Goal: Transaction & Acquisition: Purchase product/service

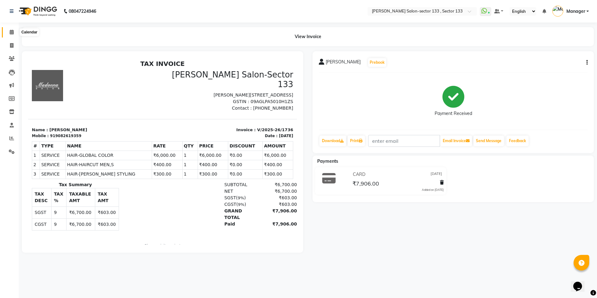
click at [13, 30] on icon at bounding box center [12, 32] width 4 height 5
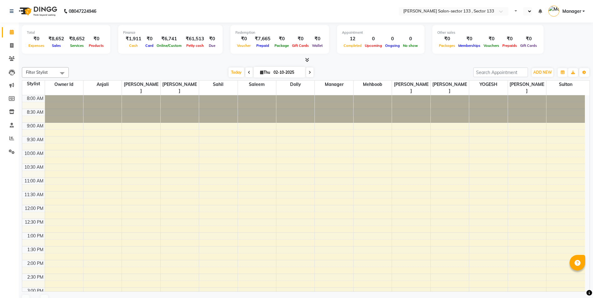
select select "en"
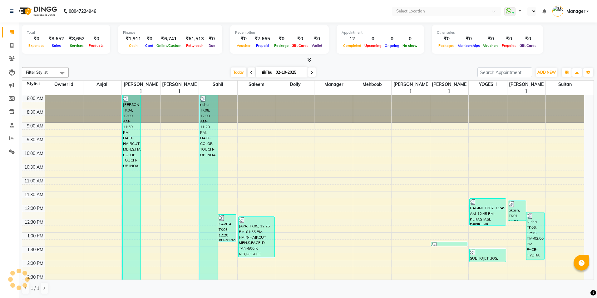
select select "en"
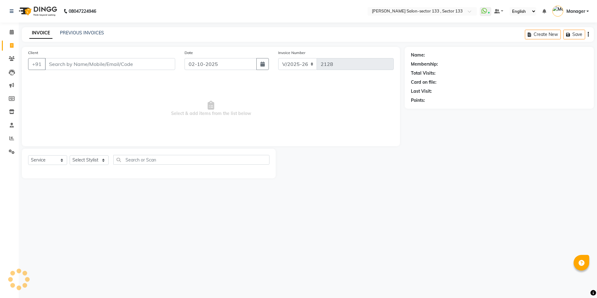
select select "8302"
select select "service"
drag, startPoint x: 0, startPoint y: 0, endPoint x: 94, endPoint y: 162, distance: 187.4
click at [94, 162] on select "Select Stylist" at bounding box center [89, 160] width 39 height 10
click at [90, 159] on select "Select Stylist" at bounding box center [89, 160] width 39 height 10
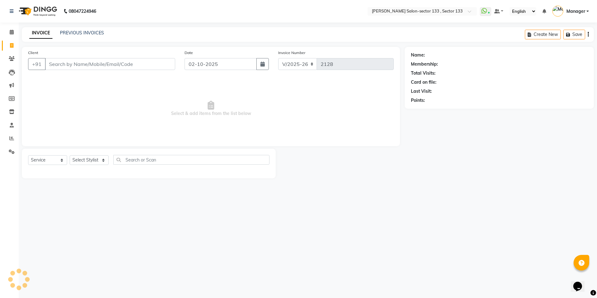
click at [107, 57] on div "Client +91" at bounding box center [101, 62] width 157 height 26
click at [108, 65] on input "Client" at bounding box center [110, 64] width 130 height 12
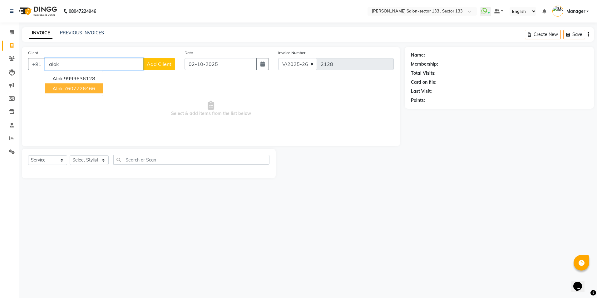
click at [79, 90] on ngb-highlight "7607726466" at bounding box center [79, 88] width 31 height 6
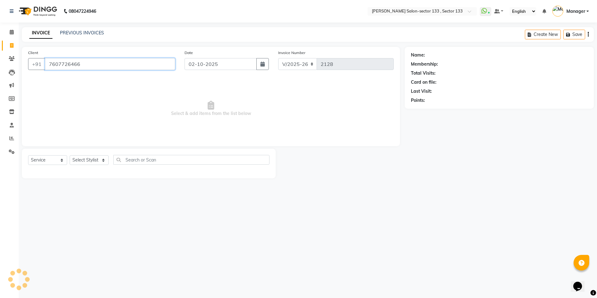
type input "7607726466"
select select "1: Object"
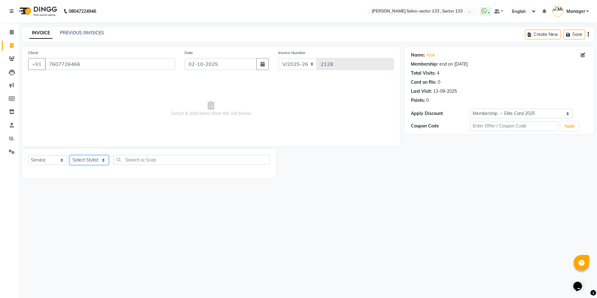
click at [81, 159] on select "Select Stylist Anjali Anwar BUSHRA Dolly jaspal KIRTI Manager Mehboob Owner id …" at bounding box center [89, 160] width 39 height 10
select select "80846"
click at [70, 155] on select "Select Stylist Anjali Anwar BUSHRA Dolly jaspal KIRTI Manager Mehboob Owner id …" at bounding box center [89, 160] width 39 height 10
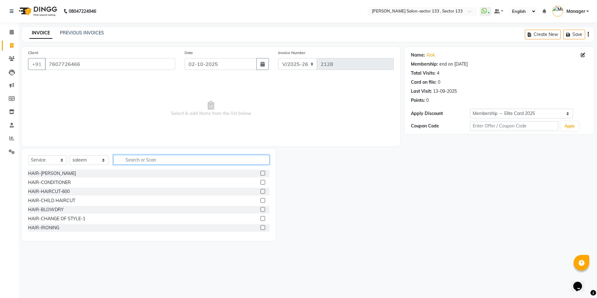
click at [164, 158] on input "text" at bounding box center [191, 160] width 156 height 10
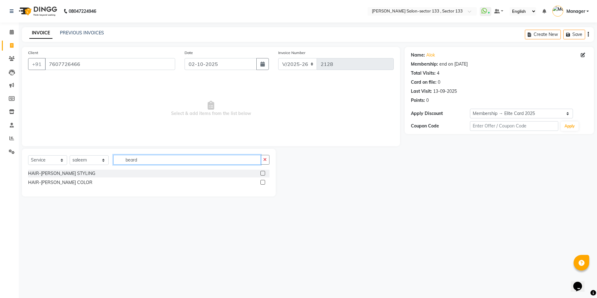
type input "beard"
click at [266, 174] on div at bounding box center [265, 174] width 9 height 8
click at [263, 172] on label at bounding box center [263, 173] width 5 height 5
click at [263, 172] on input "checkbox" at bounding box center [263, 173] width 4 height 4
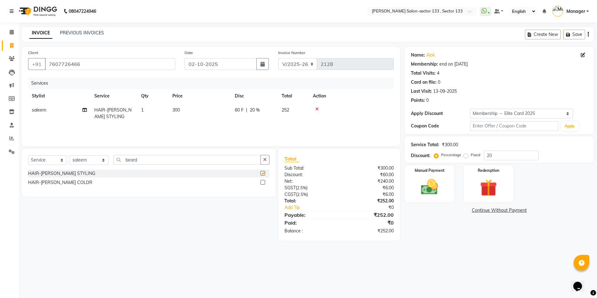
checkbox input "false"
click at [437, 196] on img at bounding box center [429, 187] width 29 height 21
click at [514, 212] on span "UPI" at bounding box center [518, 210] width 10 height 7
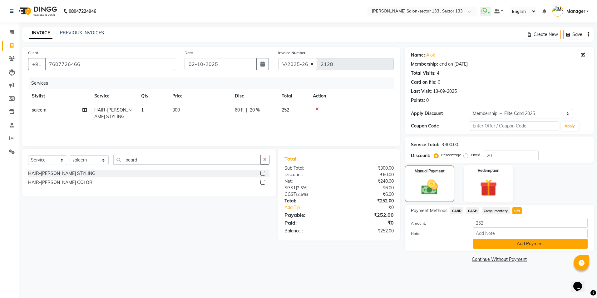
click at [514, 248] on button "Add Payment" at bounding box center [530, 244] width 115 height 10
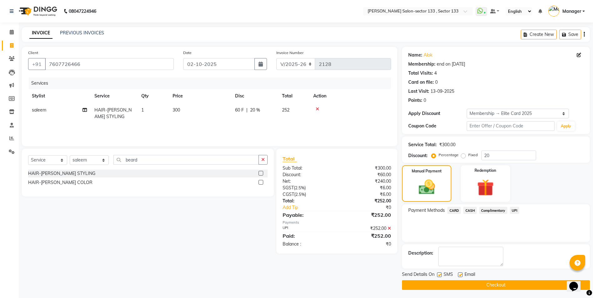
click at [425, 284] on button "Checkout" at bounding box center [496, 285] width 188 height 10
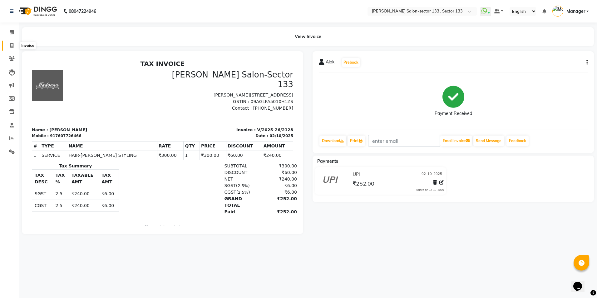
click at [9, 46] on span at bounding box center [11, 45] width 11 height 7
select select "service"
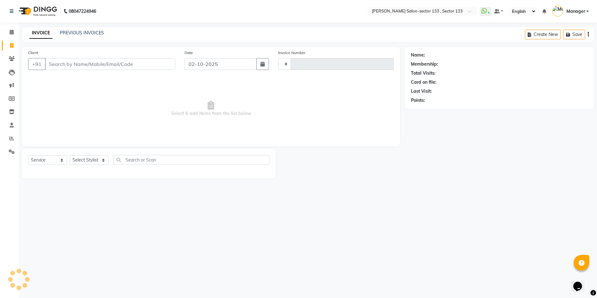
type input "2129"
select select "8302"
click at [90, 162] on select "Select Stylist" at bounding box center [89, 160] width 39 height 10
select select "90932"
click at [70, 155] on select "Select Stylist Anjali Anwar BUSHRA Dolly jaspal KIRTI Manager Mehboob Owner id …" at bounding box center [89, 160] width 39 height 10
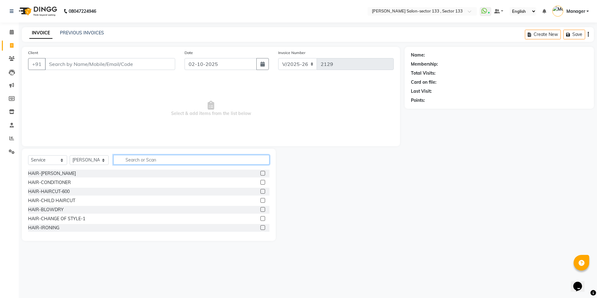
click at [140, 163] on input "text" at bounding box center [191, 160] width 156 height 10
type input "faci"
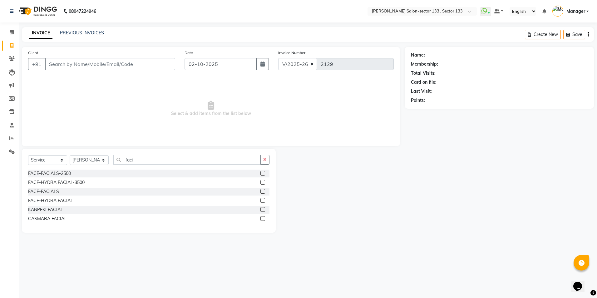
click at [262, 190] on label at bounding box center [263, 191] width 5 height 5
click at [262, 190] on input "checkbox" at bounding box center [263, 192] width 4 height 4
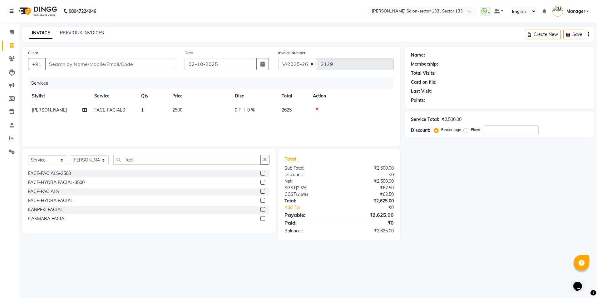
checkbox input "false"
click at [186, 113] on td "2500" at bounding box center [200, 110] width 62 height 14
select select "90932"
click at [239, 113] on input "2500" at bounding box center [229, 112] width 55 height 10
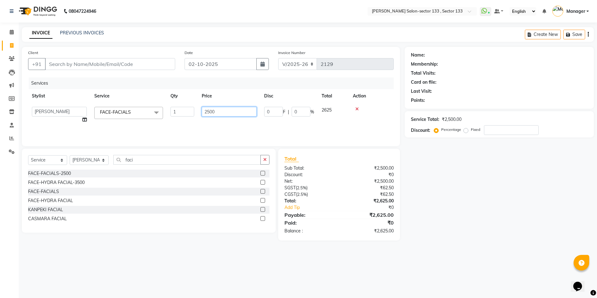
click at [239, 113] on input "2500" at bounding box center [229, 112] width 55 height 10
type input "6000"
click at [152, 162] on input "faci" at bounding box center [186, 160] width 147 height 10
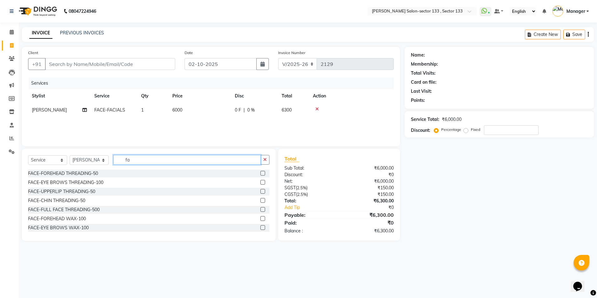
type input "f"
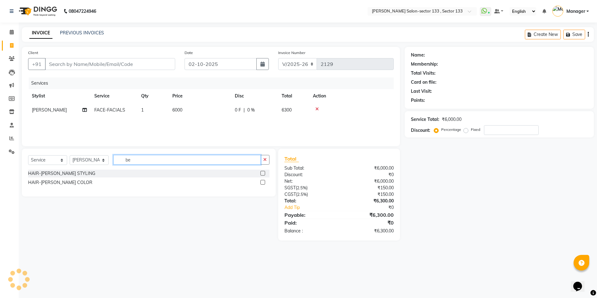
type input "b"
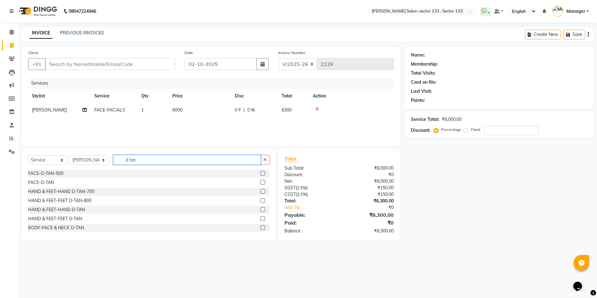
type input "d tan"
click at [261, 171] on div at bounding box center [265, 174] width 9 height 8
click at [261, 173] on label at bounding box center [263, 173] width 5 height 5
click at [261, 173] on input "checkbox" at bounding box center [263, 173] width 4 height 4
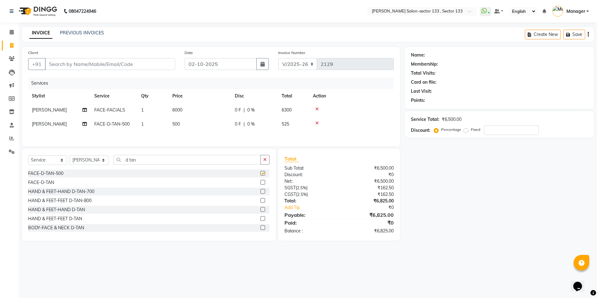
checkbox input "false"
click at [201, 161] on input "d tan" at bounding box center [186, 160] width 147 height 10
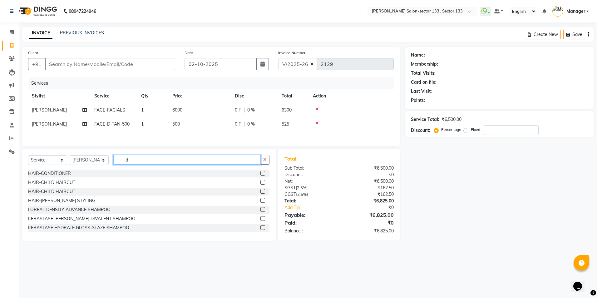
type input "d"
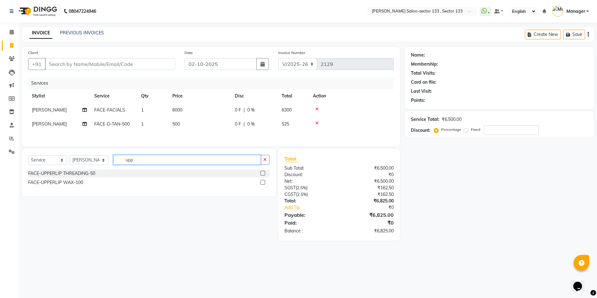
type input "upp"
click at [262, 174] on label at bounding box center [263, 173] width 5 height 5
click at [262, 174] on input "checkbox" at bounding box center [263, 173] width 4 height 4
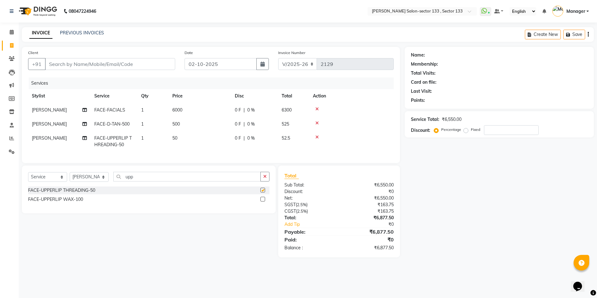
checkbox input "false"
click at [77, 65] on input "Client" at bounding box center [110, 64] width 130 height 12
type input "9"
type input "0"
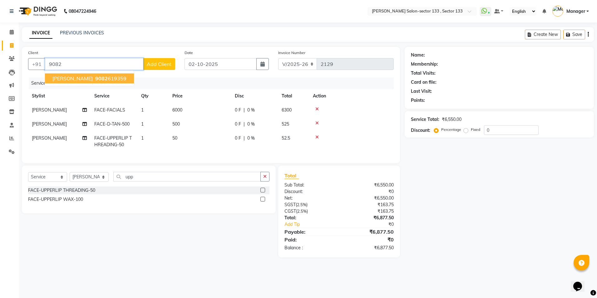
click at [95, 80] on span "9082" at bounding box center [101, 78] width 12 height 6
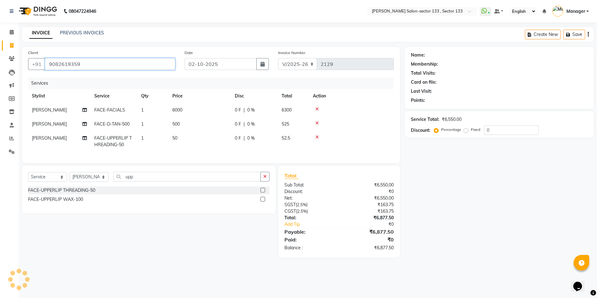
type input "9082619359"
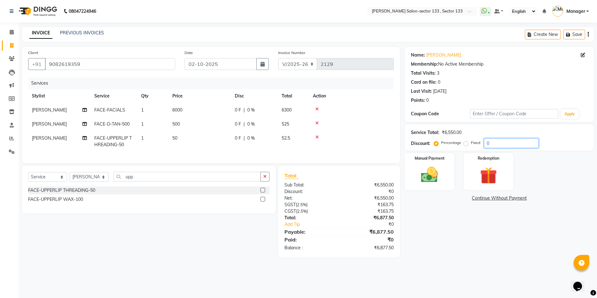
click at [504, 144] on input "0" at bounding box center [511, 143] width 55 height 10
type input "100"
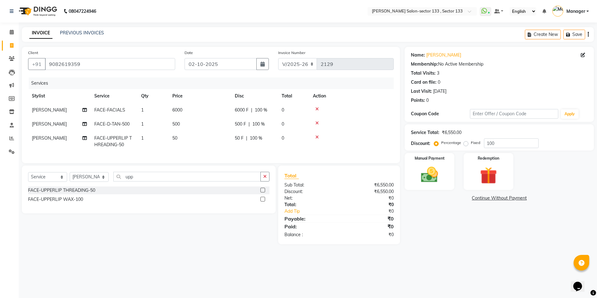
click at [471, 145] on label "Fixed" at bounding box center [475, 143] width 9 height 6
click at [465, 145] on input "Fixed" at bounding box center [467, 143] width 4 height 4
radio input "true"
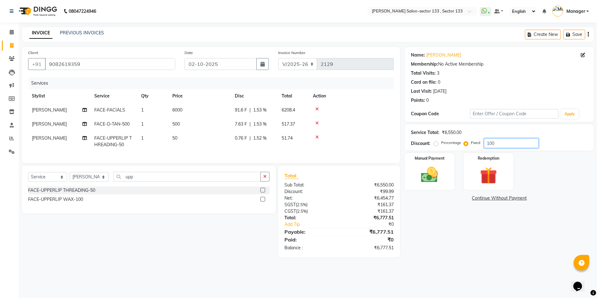
click at [509, 146] on input "100" at bounding box center [511, 143] width 55 height 10
type input "1"
type input "3350"
click at [440, 166] on img at bounding box center [429, 175] width 29 height 21
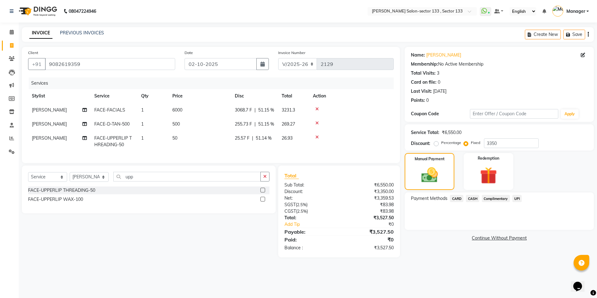
click at [515, 199] on span "UPI" at bounding box center [518, 198] width 10 height 7
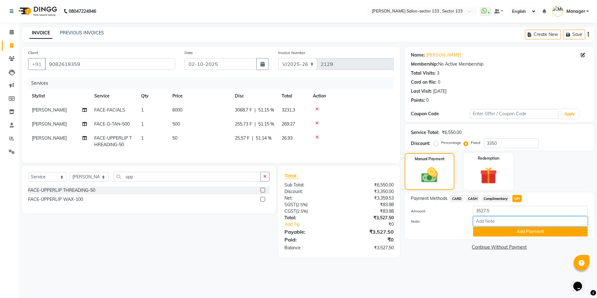
click at [504, 219] on input "Note:" at bounding box center [530, 221] width 115 height 10
click at [486, 221] on input "1500 cashback redemption done" at bounding box center [530, 221] width 115 height 10
type input "3350 cashback redemption done"
click at [492, 212] on input "3527.5" at bounding box center [530, 211] width 115 height 10
click at [483, 231] on button "Add Payment" at bounding box center [530, 232] width 115 height 10
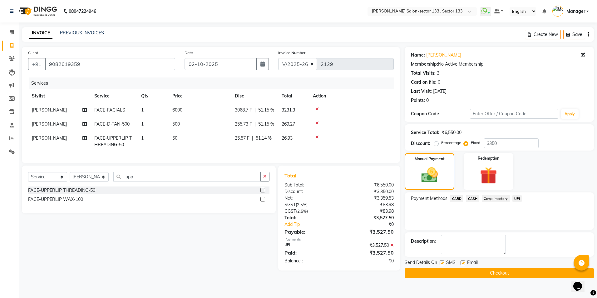
click at [439, 275] on button "Checkout" at bounding box center [499, 273] width 189 height 10
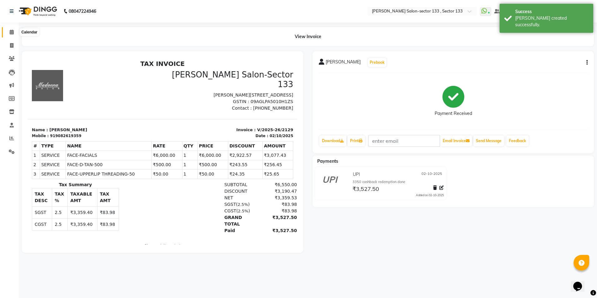
click at [7, 33] on span at bounding box center [11, 32] width 11 height 7
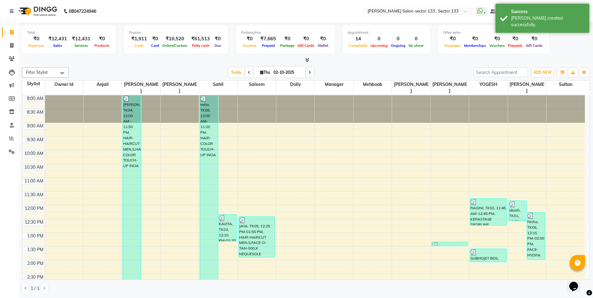
drag, startPoint x: 47, startPoint y: 35, endPoint x: 481, endPoint y: 58, distance: 434.5
click at [481, 58] on div "Total ₹0 Expenses ₹12,431 Sales ₹12,431 Services ₹0 Products Finance ₹1,911 Cas…" at bounding box center [306, 42] width 568 height 41
click at [505, 60] on div at bounding box center [306, 60] width 568 height 7
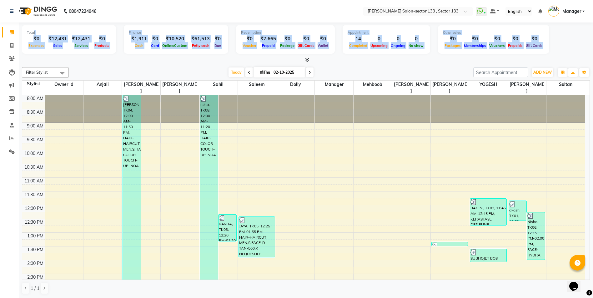
drag, startPoint x: 34, startPoint y: 34, endPoint x: 544, endPoint y: 61, distance: 511.1
click at [544, 61] on div "Total ₹0 Expenses ₹12,431 Sales ₹12,431 Services ₹0 Products Finance ₹1,911 Cas…" at bounding box center [306, 42] width 568 height 41
click at [544, 61] on div at bounding box center [306, 60] width 568 height 7
drag, startPoint x: 28, startPoint y: 33, endPoint x: 544, endPoint y: 57, distance: 515.7
click at [544, 57] on div "Total ₹0 Expenses ₹12,431 Sales ₹12,431 Services ₹0 Products Finance ₹1,911 Cas…" at bounding box center [306, 42] width 568 height 41
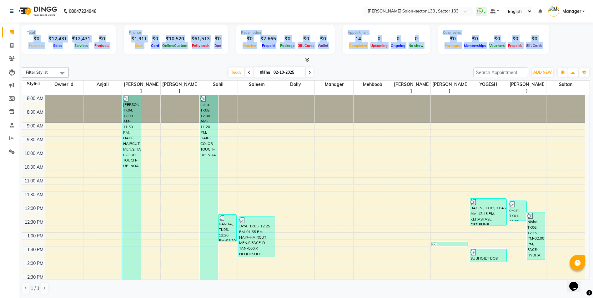
click at [544, 57] on div at bounding box center [306, 60] width 568 height 7
drag, startPoint x: 36, startPoint y: 38, endPoint x: 598, endPoint y: 58, distance: 562.3
click at [593, 58] on html "08047224946 Select Location × Madonna Salon-sector 133 , Sector 133 WhatsApp St…" at bounding box center [296, 149] width 593 height 298
click at [562, 47] on div "Total ₹0 Expenses ₹12,431 Sales ₹12,431 Services ₹0 Products Finance ₹1,911 Cas…" at bounding box center [306, 40] width 568 height 31
drag, startPoint x: 541, startPoint y: 30, endPoint x: 14, endPoint y: 43, distance: 526.5
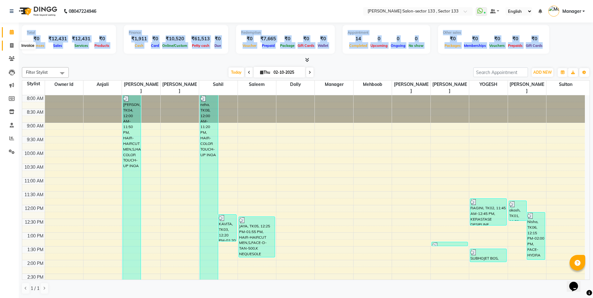
click at [14, 43] on app-home "08047224946 Select Location × Madonna Salon-sector 133 , Sector 133 WhatsApp St…" at bounding box center [296, 149] width 593 height 298
click at [56, 31] on div "Total" at bounding box center [69, 32] width 84 height 5
click at [17, 29] on span at bounding box center [11, 32] width 11 height 7
click at [24, 31] on div "Total ₹0 Expenses ₹12,431 Sales ₹12,431 Services ₹0 Products" at bounding box center [69, 39] width 94 height 29
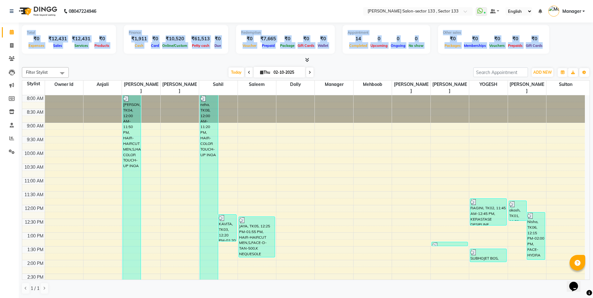
click at [25, 28] on div "Total ₹0 Expenses ₹12,431 Sales ₹12,431 Services ₹0 Products" at bounding box center [69, 39] width 94 height 29
drag, startPoint x: 23, startPoint y: 31, endPoint x: 598, endPoint y: 47, distance: 575.0
click at [593, 47] on html "08047224946 Select Location × Madonna Salon-sector 133 , Sector 133 WhatsApp St…" at bounding box center [296, 149] width 593 height 298
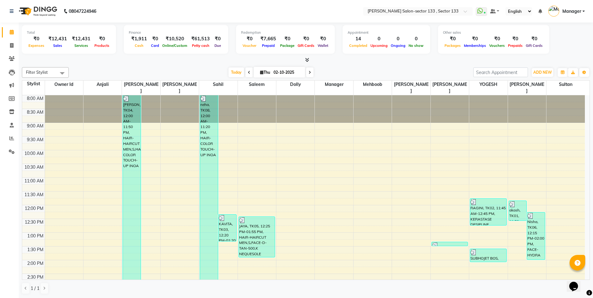
click at [574, 51] on div "Total ₹0 Expenses ₹12,431 Sales ₹12,431 Services ₹0 Products Finance ₹1,911 Cas…" at bounding box center [306, 40] width 568 height 31
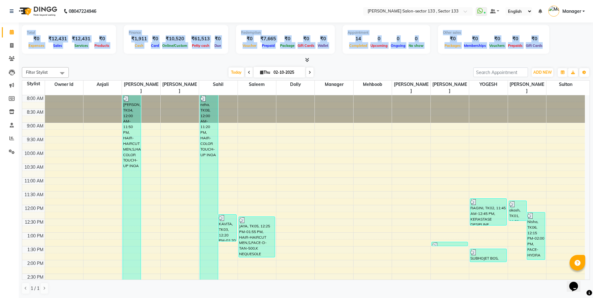
drag, startPoint x: 25, startPoint y: 28, endPoint x: 558, endPoint y: 42, distance: 532.8
click at [558, 42] on div "Total ₹0 Expenses ₹12,431 Sales ₹12,431 Services ₹0 Products Finance ₹1,911 Cas…" at bounding box center [306, 40] width 568 height 31
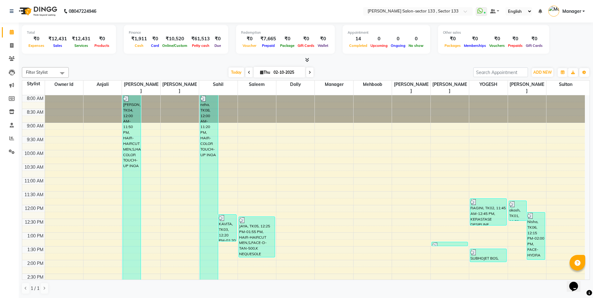
click at [558, 42] on div "Total ₹0 Expenses ₹12,431 Sales ₹12,431 Services ₹0 Products Finance ₹1,911 Cas…" at bounding box center [306, 40] width 568 height 31
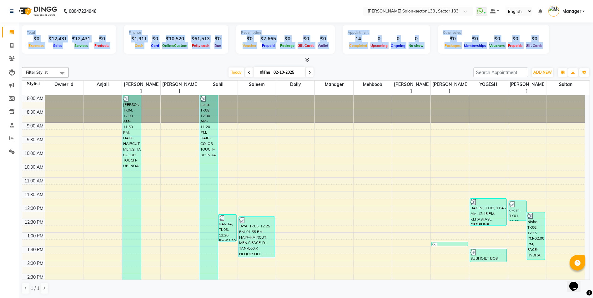
drag, startPoint x: 26, startPoint y: 29, endPoint x: 576, endPoint y: 46, distance: 549.7
click at [576, 46] on div "Total ₹0 Expenses ₹12,431 Sales ₹12,431 Services ₹0 Products Finance ₹1,911 Cas…" at bounding box center [306, 40] width 568 height 31
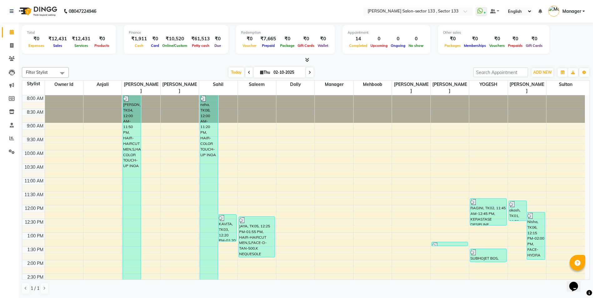
click at [576, 46] on div "Total ₹0 Expenses ₹12,431 Sales ₹12,431 Services ₹0 Products Finance ₹1,911 Cas…" at bounding box center [306, 40] width 568 height 31
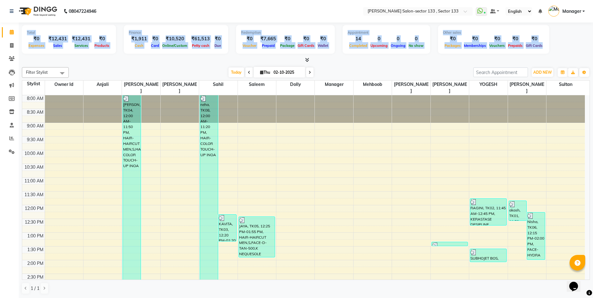
drag, startPoint x: 25, startPoint y: 27, endPoint x: 598, endPoint y: 40, distance: 573.1
click at [593, 40] on html "08047224946 Select Location × Madonna Salon-sector 133 , Sector 133 WhatsApp St…" at bounding box center [296, 149] width 593 height 298
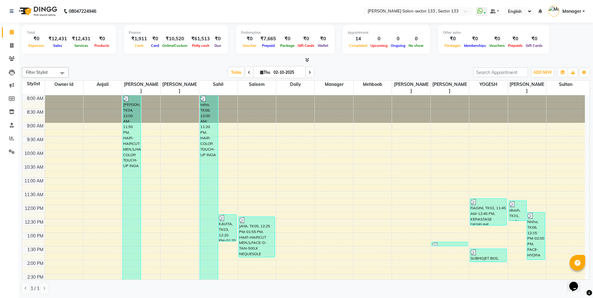
click at [560, 43] on div "Total ₹0 Expenses ₹12,431 Sales ₹12,431 Services ₹0 Products Finance ₹1,911 Cas…" at bounding box center [306, 40] width 568 height 31
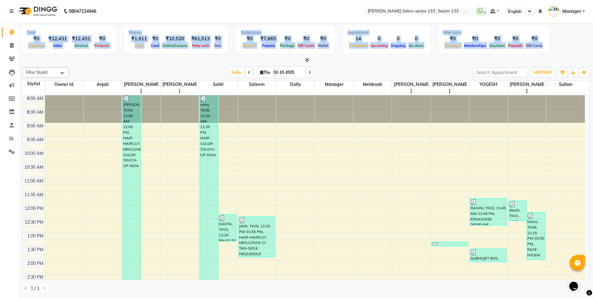
drag, startPoint x: 25, startPoint y: 30, endPoint x: 598, endPoint y: 40, distance: 573.0
click at [593, 40] on html "08047224946 Select Location × Madonna Salon-sector 133 , Sector 133 WhatsApp St…" at bounding box center [296, 149] width 593 height 298
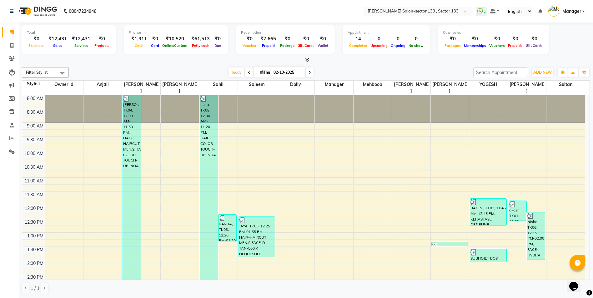
click at [589, 41] on div "Total ₹0 Expenses ₹12,431 Sales ₹12,431 Services ₹0 Products Finance ₹1,911 Cas…" at bounding box center [306, 40] width 568 height 31
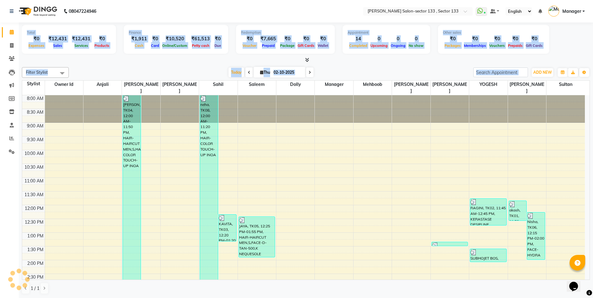
drag, startPoint x: 27, startPoint y: 32, endPoint x: 584, endPoint y: 64, distance: 558.5
click at [584, 64] on div "Total ₹0 Expenses ₹12,431 Sales ₹12,431 Services ₹0 Products Finance ₹1,911 Cas…" at bounding box center [306, 160] width 574 height 276
click at [562, 53] on div "Total ₹0 Expenses ₹12,431 Sales ₹12,431 Services ₹0 Products Finance ₹1,911 Cas…" at bounding box center [306, 40] width 568 height 31
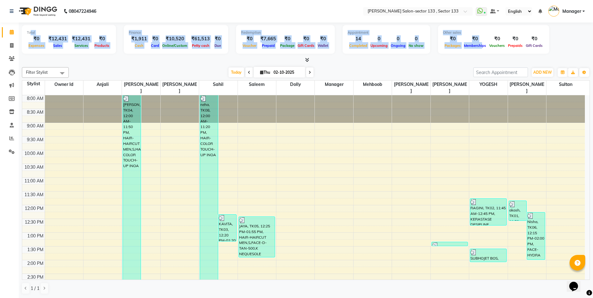
drag, startPoint x: 30, startPoint y: 31, endPoint x: 558, endPoint y: 50, distance: 528.6
click at [552, 50] on div "Total ₹0 Expenses ₹12,431 Sales ₹12,431 Services ₹0 Products Finance ₹1,911 Cas…" at bounding box center [306, 40] width 568 height 31
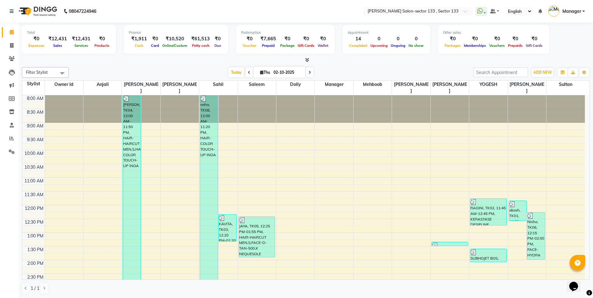
click at [569, 50] on div "Total ₹0 Expenses ₹12,431 Sales ₹12,431 Services ₹0 Products Finance ₹1,911 Cas…" at bounding box center [306, 40] width 568 height 31
click at [14, 48] on span at bounding box center [11, 45] width 11 height 7
select select "service"
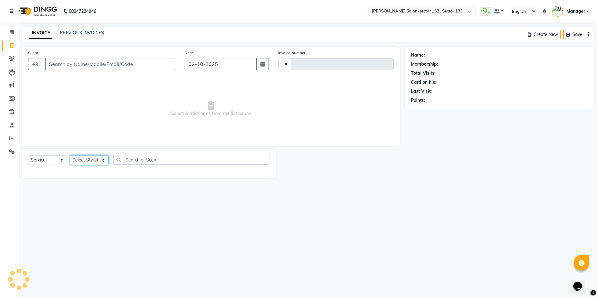
click at [97, 161] on select "Select Stylist" at bounding box center [89, 160] width 39 height 10
type input "2130"
select select "8302"
click at [97, 161] on select "Select Stylist" at bounding box center [89, 160] width 39 height 10
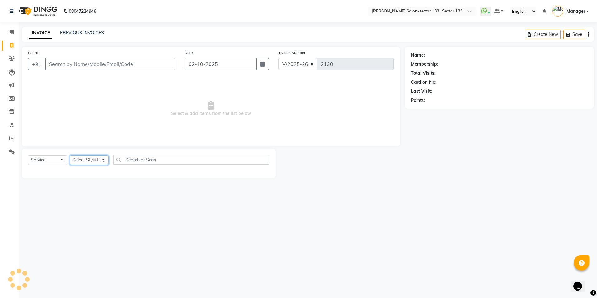
click at [97, 161] on select "Select Stylist" at bounding box center [89, 160] width 39 height 10
click at [91, 153] on div "Select Service Product Membership Package Voucher Prepaid Gift Card Select Styl…" at bounding box center [149, 164] width 254 height 30
click at [88, 160] on select "Select Stylist" at bounding box center [89, 160] width 39 height 10
click at [88, 160] on select "Select Stylist Anjali Anwar BUSHRA Dolly jaspal KIRTI Manager Mehboob Owner id …" at bounding box center [89, 160] width 39 height 10
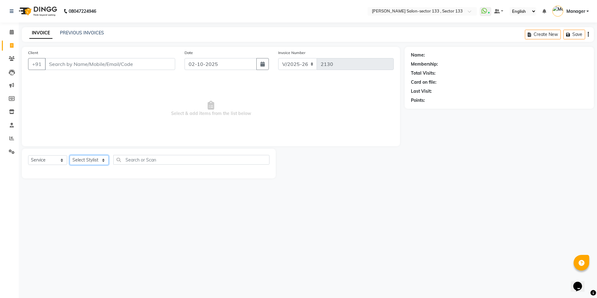
select select "90932"
click at [70, 155] on select "Select Stylist Anjali Anwar BUSHRA Dolly jaspal KIRTI Manager Mehboob Owner id …" at bounding box center [89, 160] width 39 height 10
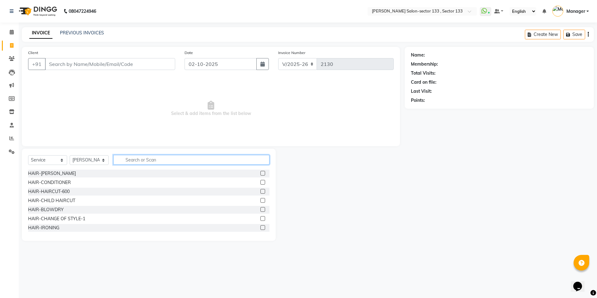
click at [137, 158] on input "text" at bounding box center [191, 160] width 156 height 10
type input "eye"
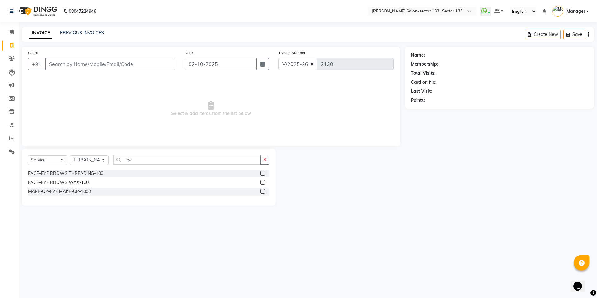
click at [261, 171] on label at bounding box center [263, 173] width 5 height 5
click at [261, 171] on input "checkbox" at bounding box center [263, 173] width 4 height 4
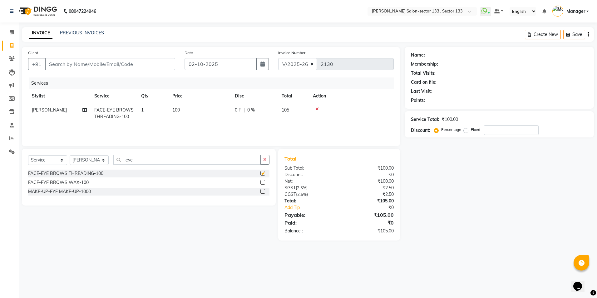
checkbox input "false"
click at [142, 156] on div "Select Service Product Membership Package Voucher Prepaid Gift Card Select Styl…" at bounding box center [149, 177] width 254 height 57
click at [142, 158] on input "eye" at bounding box center [186, 160] width 147 height 10
type input "e"
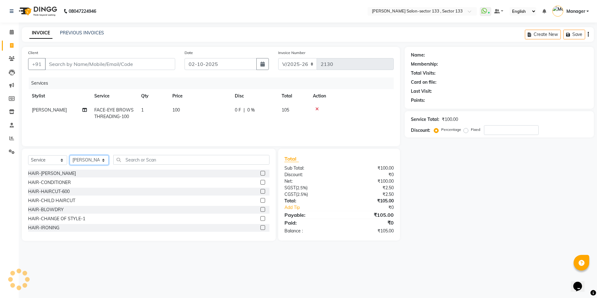
click at [84, 157] on select "Select Stylist Anjali Anwar BUSHRA Dolly jaspal KIRTI Manager Mehboob Owner id …" at bounding box center [89, 160] width 39 height 10
select select "90931"
click at [70, 155] on select "Select Stylist Anjali Anwar BUSHRA Dolly jaspal KIRTI Manager Mehboob Owner id …" at bounding box center [89, 160] width 39 height 10
click at [171, 165] on div "Select Service Product Membership Package Voucher Prepaid Gift Card Select Styl…" at bounding box center [148, 162] width 241 height 15
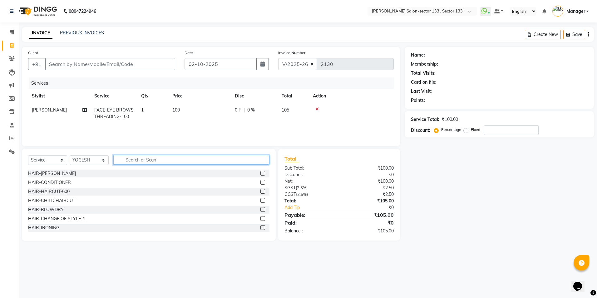
click at [171, 164] on input "text" at bounding box center [191, 160] width 156 height 10
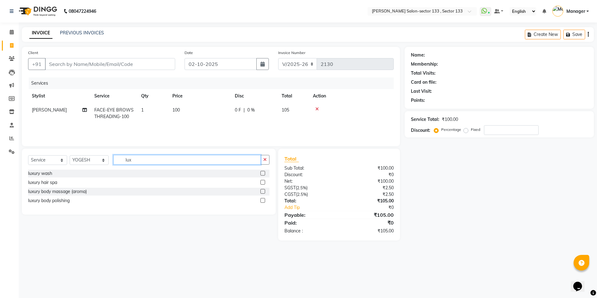
type input "lux"
click at [261, 176] on div at bounding box center [263, 174] width 4 height 7
click at [261, 171] on label at bounding box center [263, 173] width 5 height 5
click at [261, 171] on input "checkbox" at bounding box center [263, 173] width 4 height 4
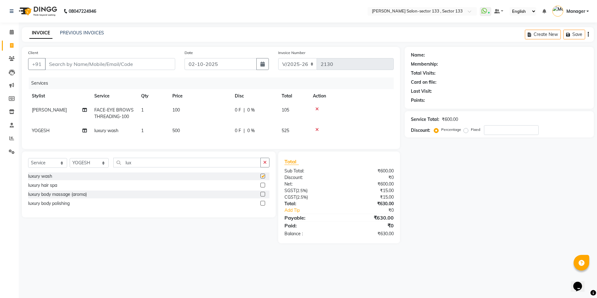
checkbox input "false"
click at [229, 167] on input "lux" at bounding box center [186, 163] width 147 height 10
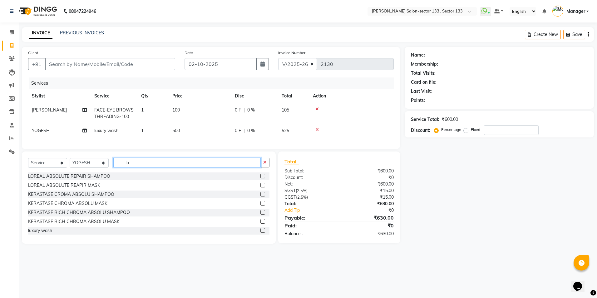
type input "l"
type input "nail"
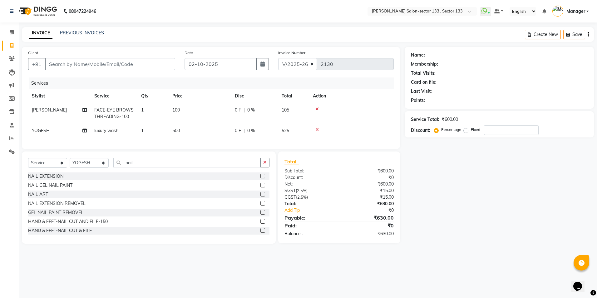
click at [261, 198] on div at bounding box center [263, 195] width 4 height 7
click at [261, 196] on label at bounding box center [263, 194] width 5 height 5
click at [261, 196] on input "checkbox" at bounding box center [263, 194] width 4 height 4
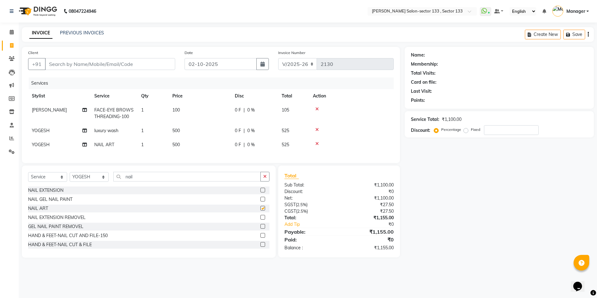
checkbox input "false"
click at [316, 142] on icon at bounding box center [317, 144] width 3 height 4
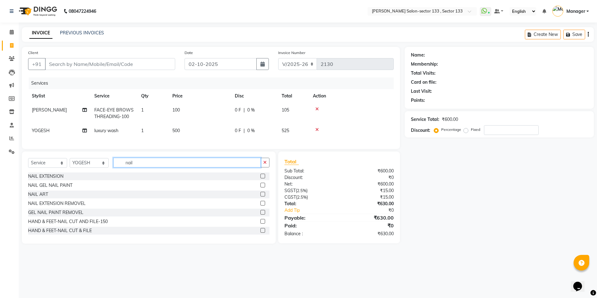
click at [175, 167] on input "nail" at bounding box center [186, 163] width 147 height 10
click at [176, 167] on input "nail" at bounding box center [186, 163] width 147 height 10
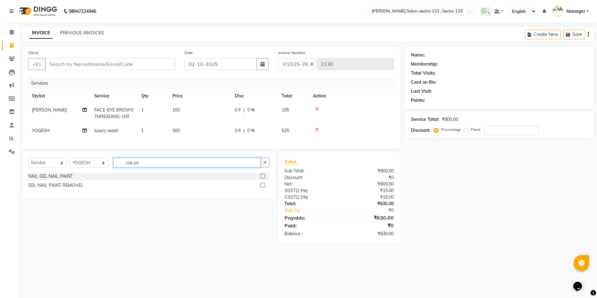
type input "nail pa"
click at [265, 178] on label at bounding box center [263, 176] width 5 height 5
click at [265, 178] on input "checkbox" at bounding box center [263, 176] width 4 height 4
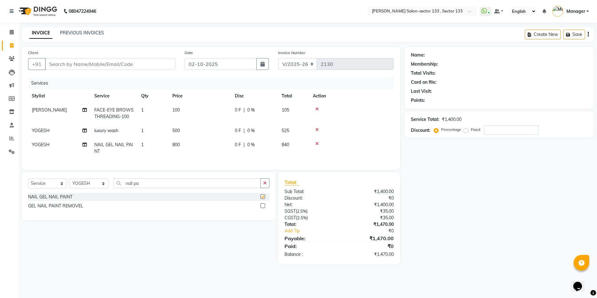
checkbox input "false"
click at [180, 162] on div "Services Stylist Service Qty Price Disc Total Action BUSHRA FACE-EYE BROWS THRE…" at bounding box center [211, 120] width 366 height 86
click at [193, 145] on td "800" at bounding box center [200, 148] width 62 height 21
select select "90931"
click at [182, 146] on td "800" at bounding box center [200, 148] width 62 height 21
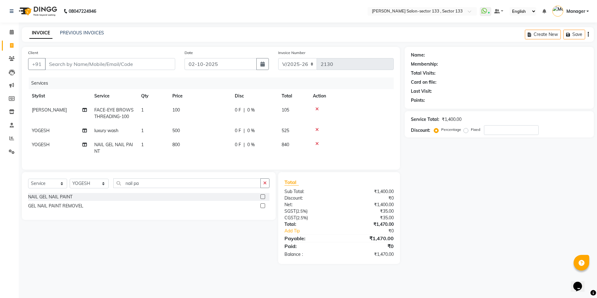
select select "90931"
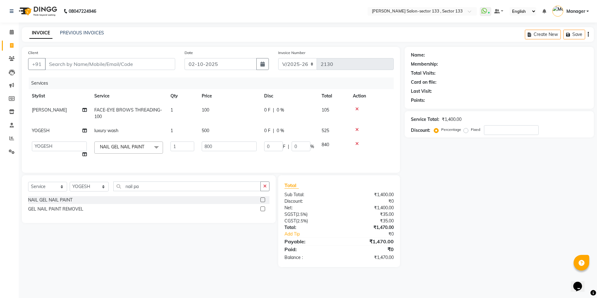
click at [210, 140] on td "800" at bounding box center [229, 150] width 62 height 24
click at [220, 150] on input "800" at bounding box center [229, 147] width 55 height 10
type input "200"
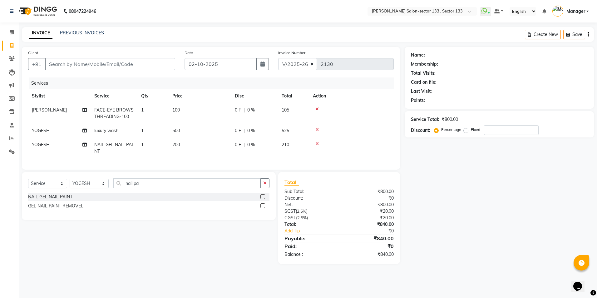
click at [223, 158] on td "200" at bounding box center [200, 148] width 62 height 21
select select "90931"
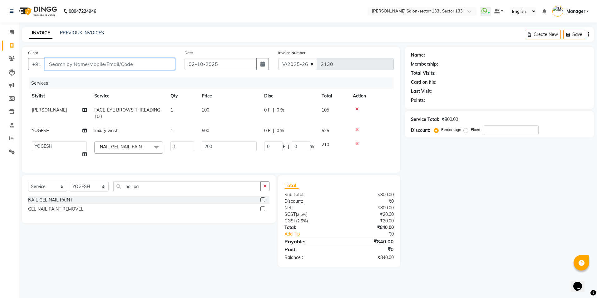
click at [79, 61] on input "Client" at bounding box center [110, 64] width 130 height 12
type input "9"
type input "0"
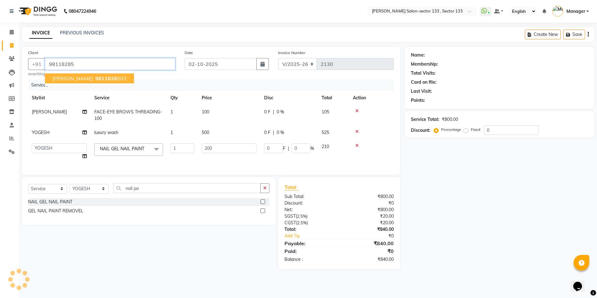
click at [95, 79] on span "9811828" at bounding box center [106, 78] width 22 height 6
click at [97, 62] on input "9811828503" at bounding box center [110, 64] width 130 height 12
type input "9811828503"
click at [102, 73] on small "searching..." at bounding box center [101, 74] width 147 height 6
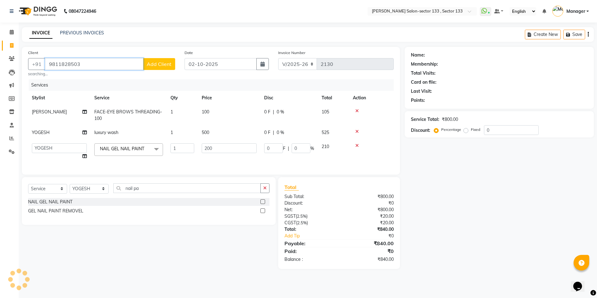
click at [108, 65] on input "9811828503" at bounding box center [94, 64] width 98 height 12
click at [103, 65] on input "9811828503" at bounding box center [94, 64] width 98 height 12
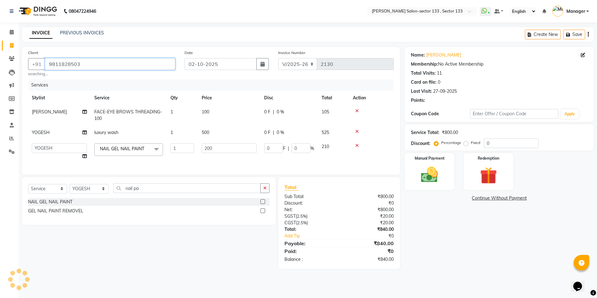
drag, startPoint x: 79, startPoint y: 62, endPoint x: 47, endPoint y: 63, distance: 31.9
click at [47, 63] on input "9811828503" at bounding box center [110, 64] width 130 height 12
click at [433, 53] on link "[PERSON_NAME]" at bounding box center [443, 55] width 35 height 7
click at [497, 147] on input "0" at bounding box center [511, 143] width 55 height 10
click at [462, 142] on div "Percentage Fixed" at bounding box center [459, 143] width 49 height 8
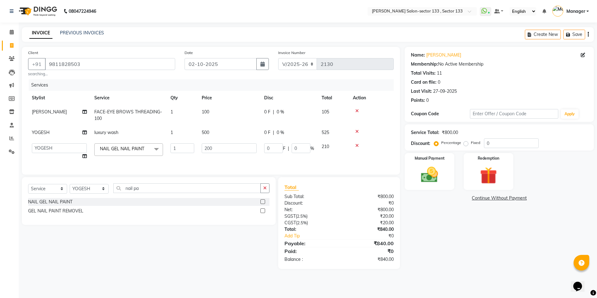
click at [471, 143] on label "Fixed" at bounding box center [475, 143] width 9 height 6
click at [465, 143] on input "Fixed" at bounding box center [467, 143] width 4 height 4
radio input "true"
click at [505, 145] on input "0" at bounding box center [511, 143] width 55 height 10
type input "03"
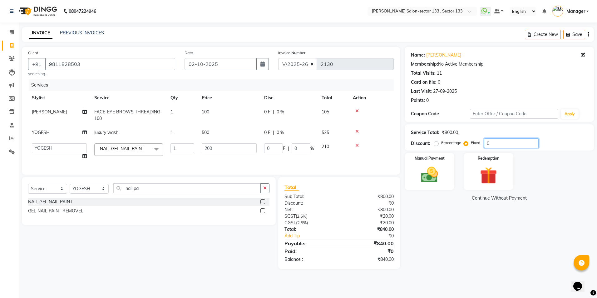
type input "0.75"
type input "0.38"
type input "035"
type input "8.75"
type input "4.38"
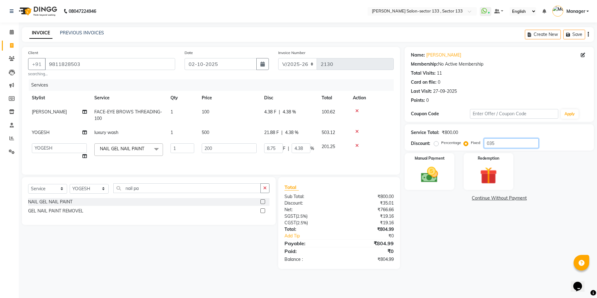
type input "0350"
type input "87.5"
type input "43.75"
type input "0350"
click at [435, 173] on img at bounding box center [429, 175] width 29 height 21
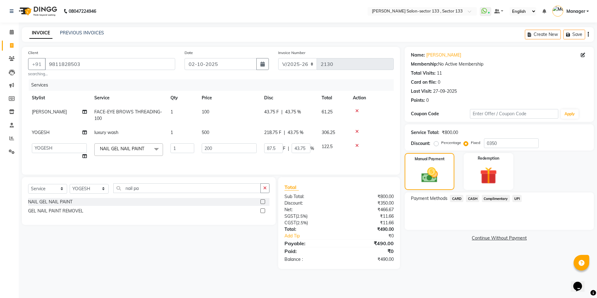
click at [473, 199] on span "CASH" at bounding box center [472, 198] width 13 height 7
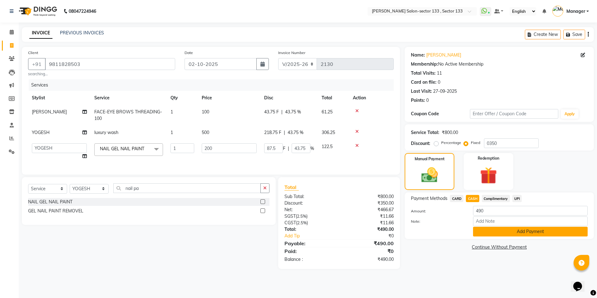
click at [503, 232] on button "Add Payment" at bounding box center [530, 232] width 115 height 10
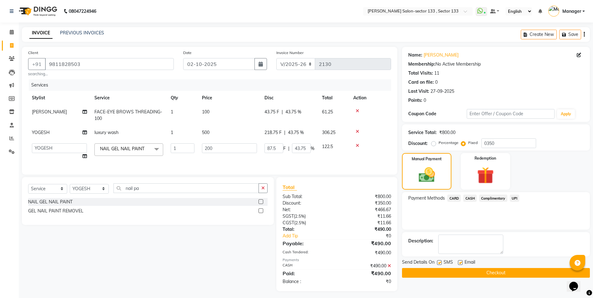
click at [455, 269] on button "Checkout" at bounding box center [496, 273] width 188 height 10
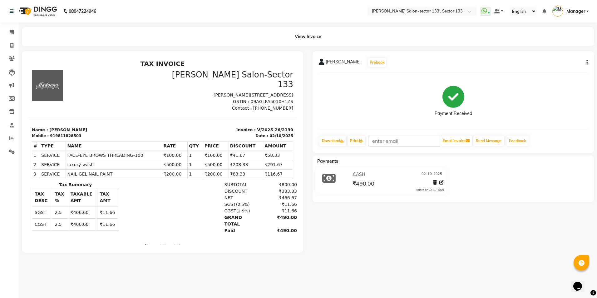
click at [455, 269] on div "08047224946 Select Location × Madonna Salon-sector 133 , Sector 133 WhatsApp St…" at bounding box center [298, 149] width 597 height 298
click at [12, 47] on icon at bounding box center [11, 45] width 3 height 5
select select "service"
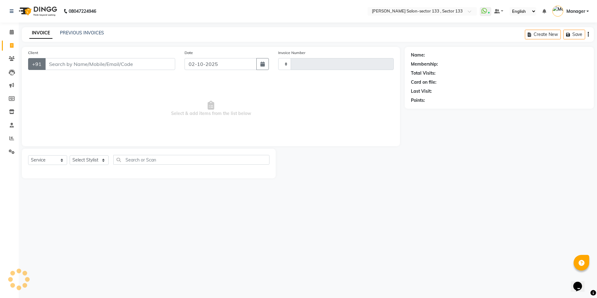
type input "2131"
select select "8302"
click at [71, 65] on input "Client" at bounding box center [110, 64] width 130 height 12
click at [54, 159] on select "Select Service Product Membership Package Voucher Prepaid Gift Card" at bounding box center [47, 160] width 39 height 10
select select "P"
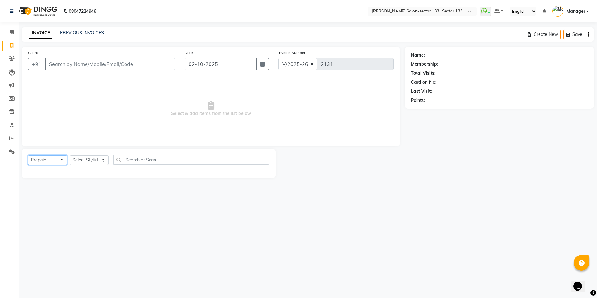
click at [28, 155] on select "Select Service Product Membership Package Voucher Prepaid Gift Card" at bounding box center [47, 160] width 39 height 10
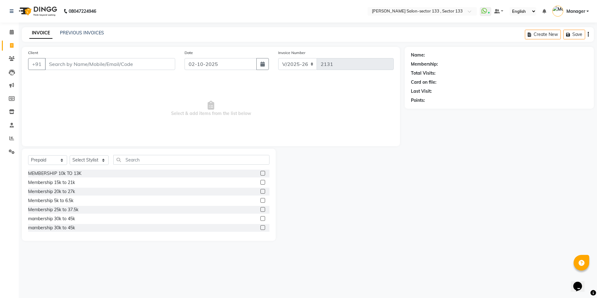
click at [97, 209] on div "Membership 25k to 37.5k" at bounding box center [148, 210] width 241 height 8
click at [261, 207] on label at bounding box center [263, 209] width 5 height 5
click at [261, 208] on input "checkbox" at bounding box center [263, 210] width 4 height 4
click at [261, 208] on label at bounding box center [263, 209] width 5 height 5
click at [261, 208] on input "checkbox" at bounding box center [263, 210] width 4 height 4
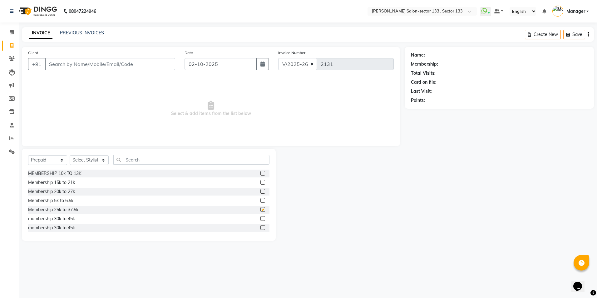
checkbox input "false"
click at [82, 162] on select "Select Stylist Anjali Anwar BUSHRA Dolly jaspal KIRTI Manager Mehboob Owner id …" at bounding box center [89, 160] width 39 height 10
select select "84597"
click at [70, 155] on select "Select Stylist Anjali Anwar BUSHRA Dolly jaspal KIRTI Manager Mehboob Owner id …" at bounding box center [89, 160] width 39 height 10
click at [261, 209] on label at bounding box center [263, 209] width 5 height 5
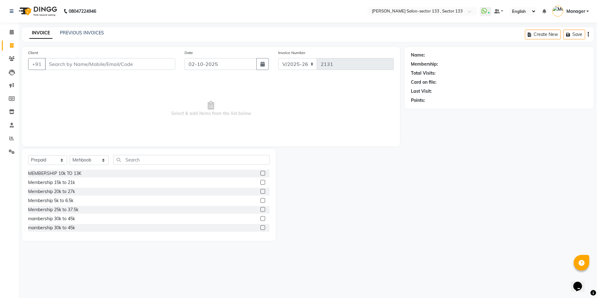
click at [261, 209] on input "checkbox" at bounding box center [263, 210] width 4 height 4
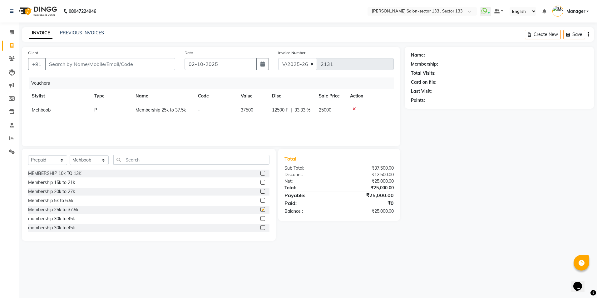
checkbox input "false"
click at [72, 65] on input "Client" at bounding box center [110, 64] width 130 height 12
type input "9711141611"
click at [169, 66] on span "Add Client" at bounding box center [159, 64] width 25 height 6
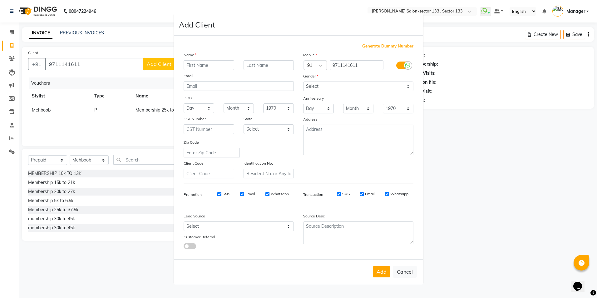
click at [227, 65] on input "text" at bounding box center [209, 65] width 51 height 10
type input "sameer"
click at [313, 80] on div "Gender" at bounding box center [309, 77] width 20 height 9
click at [314, 85] on select "Select Male Female Other Prefer Not To Say" at bounding box center [358, 87] width 110 height 10
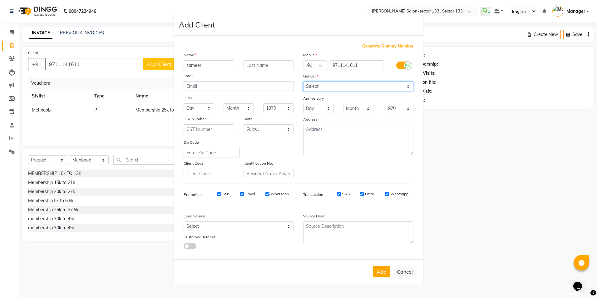
select select "male"
click at [303, 82] on select "Select Male Female Other Prefer Not To Say" at bounding box center [358, 87] width 110 height 10
click at [386, 270] on button "Add" at bounding box center [381, 271] width 17 height 11
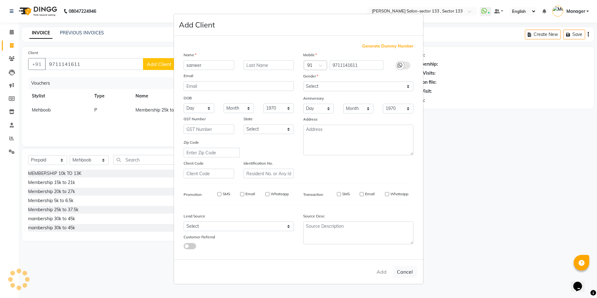
select select
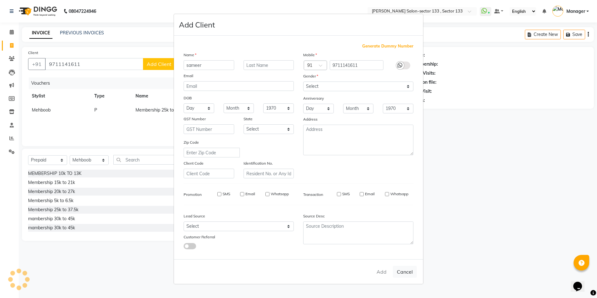
select select
checkbox input "false"
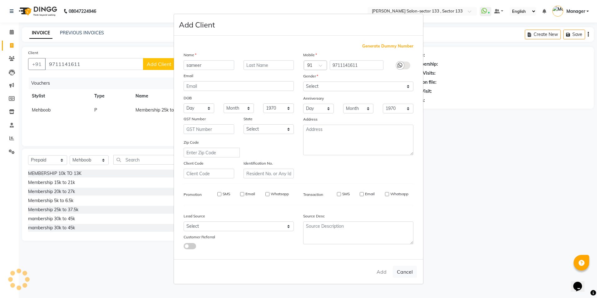
checkbox input "false"
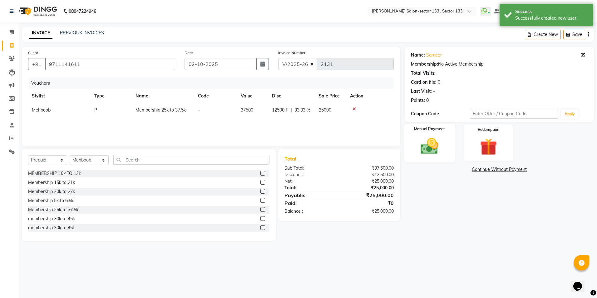
click at [430, 142] on img at bounding box center [429, 146] width 29 height 21
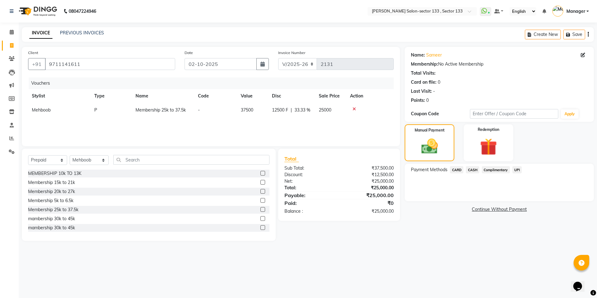
click at [470, 172] on span "CASH" at bounding box center [472, 169] width 13 height 7
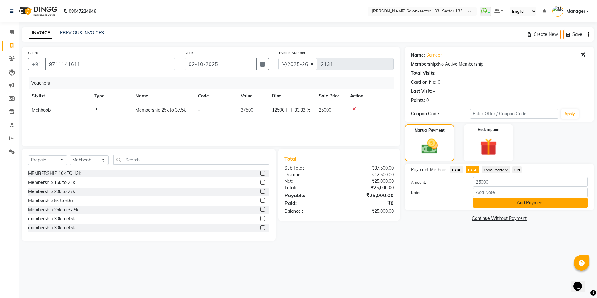
click at [486, 207] on button "Add Payment" at bounding box center [530, 203] width 115 height 10
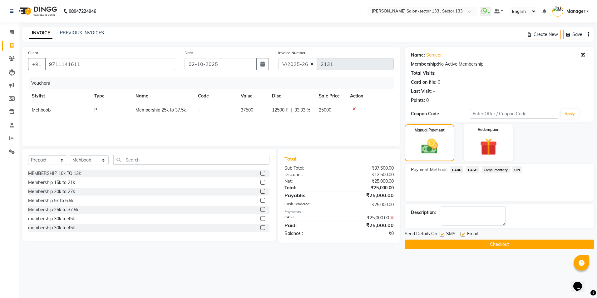
click at [462, 243] on button "Checkout" at bounding box center [499, 245] width 189 height 10
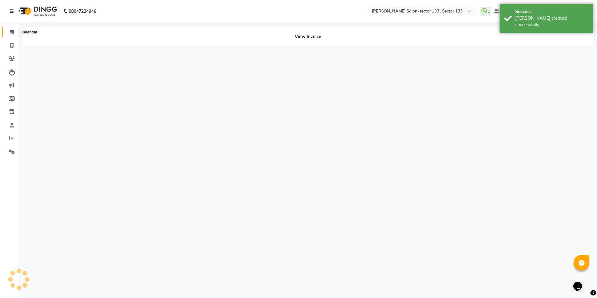
click at [10, 32] on icon at bounding box center [12, 32] width 4 height 5
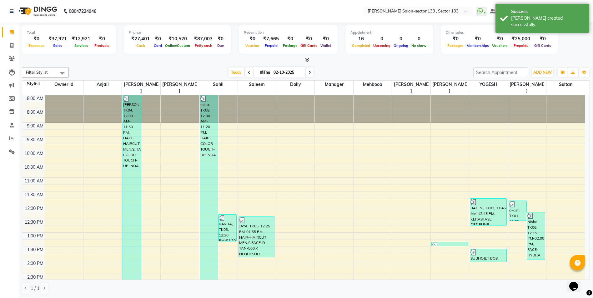
click at [10, 32] on icon at bounding box center [12, 32] width 4 height 5
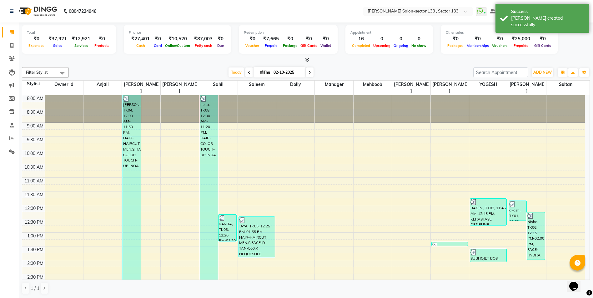
click at [10, 32] on icon at bounding box center [12, 32] width 4 height 5
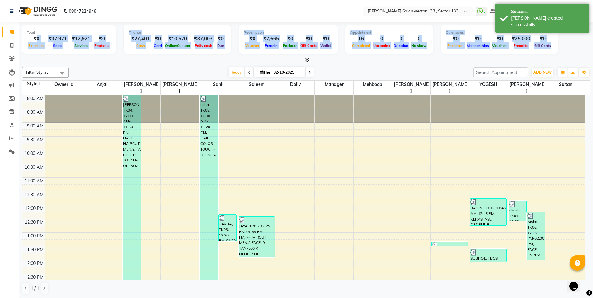
drag, startPoint x: 35, startPoint y: 36, endPoint x: 542, endPoint y: 53, distance: 507.3
click at [542, 53] on div "Total ₹0 Expenses ₹37,921 Sales ₹12,921 Services ₹0 Products Finance ₹27,401 Ca…" at bounding box center [306, 40] width 568 height 31
click at [542, 53] on div "Other sales ₹0 Packages ₹0 Memberships ₹0 Vouchers ₹25,000 Prepaids ₹0 Gift Car…" at bounding box center [498, 39] width 117 height 29
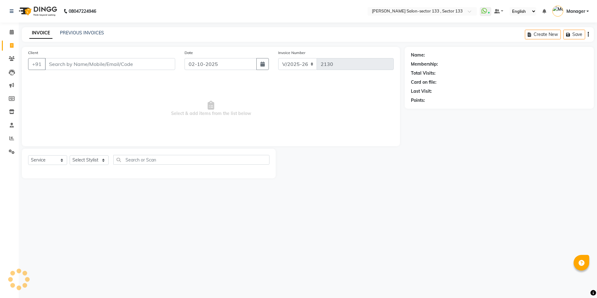
select select "8302"
select select "service"
type input "9811828503"
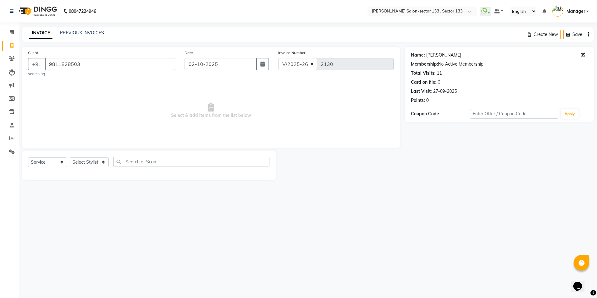
click at [434, 56] on link "[PERSON_NAME]" at bounding box center [443, 55] width 35 height 7
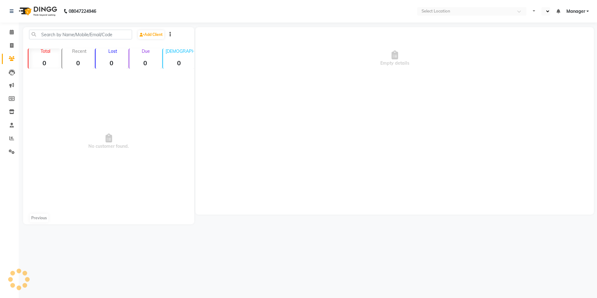
select select "en"
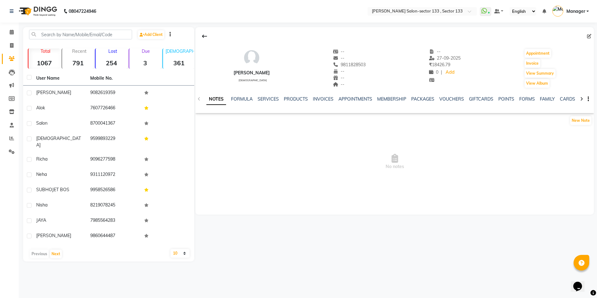
click at [268, 96] on div "NOTES FORMULA SERVICES PRODUCTS INVOICES APPOINTMENTS MEMBERSHIP PACKAGES VOUCH…" at bounding box center [395, 99] width 399 height 22
click at [270, 102] on div "SERVICES" at bounding box center [268, 99] width 21 height 7
click at [270, 101] on link "SERVICES" at bounding box center [268, 99] width 21 height 6
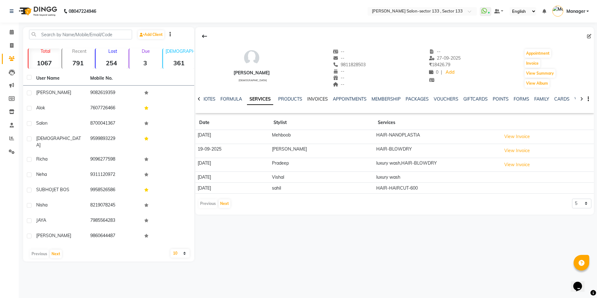
click at [325, 99] on link "INVOICES" at bounding box center [317, 99] width 21 height 6
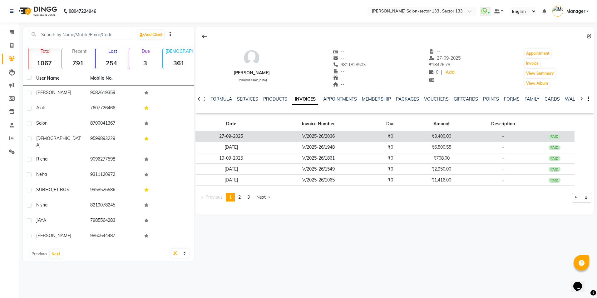
click at [382, 136] on td "₹0" at bounding box center [390, 136] width 41 height 11
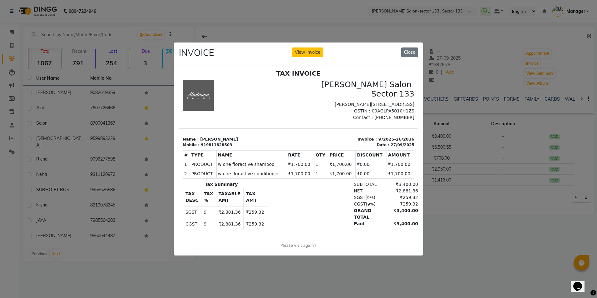
scroll to position [5, 0]
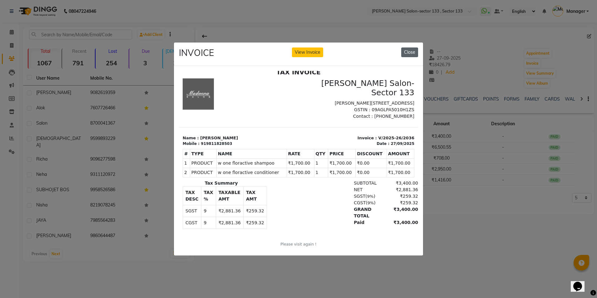
click at [414, 48] on button "Close" at bounding box center [409, 52] width 17 height 10
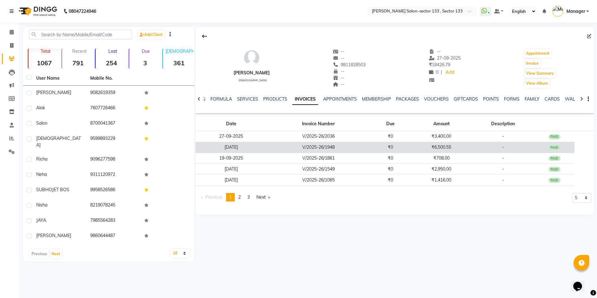
click at [385, 147] on td "₹0" at bounding box center [390, 147] width 41 height 11
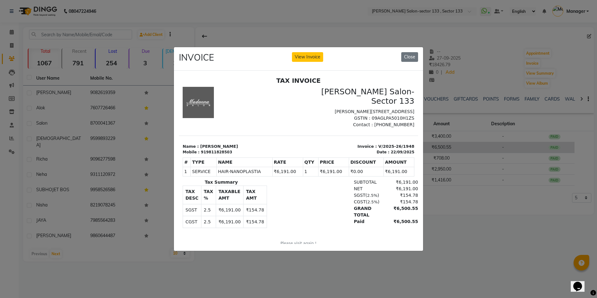
scroll to position [0, 0]
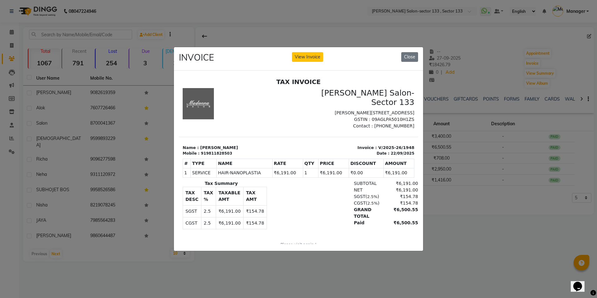
click at [353, 31] on ngb-modal-window "INVOICE View Invoice Close" at bounding box center [298, 149] width 597 height 298
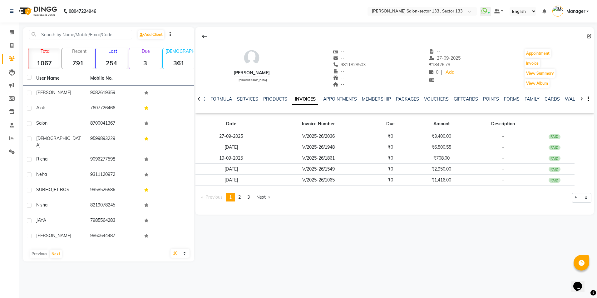
click at [258, 99] on ul "NOTES FORMULA SERVICES PRODUCTS INVOICES APPOINTMENTS MEMBERSHIP PACKAGES VOUCH…" at bounding box center [389, 99] width 396 height 7
click at [247, 101] on link "SERVICES" at bounding box center [247, 99] width 21 height 6
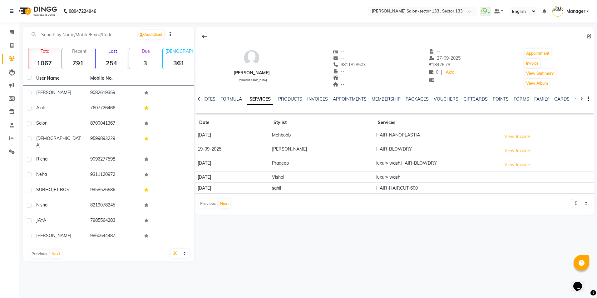
drag, startPoint x: 275, startPoint y: 137, endPoint x: 408, endPoint y: 137, distance: 133.4
click at [408, 137] on tr "[DATE] Mehboob HAIR-NANOPLASTIA View Invoice" at bounding box center [395, 137] width 399 height 14
click at [412, 137] on td "HAIR-NANOPLASTIA" at bounding box center [437, 137] width 126 height 14
click at [504, 141] on button "View Invoice" at bounding box center [517, 137] width 31 height 10
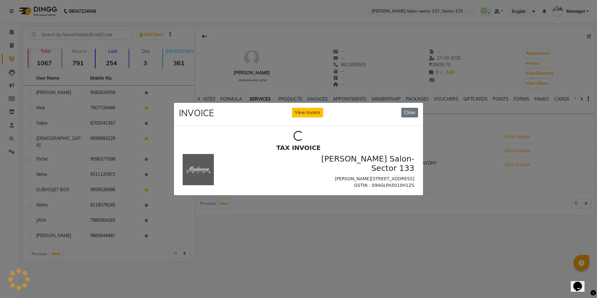
click at [506, 151] on ngb-modal-window "INVOICE View Invoice Close Loading..." at bounding box center [298, 149] width 597 height 298
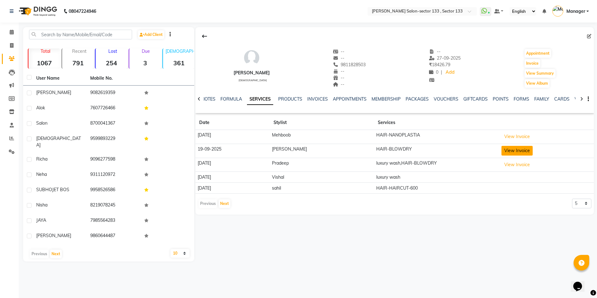
click at [515, 149] on button "View Invoice" at bounding box center [517, 151] width 31 height 10
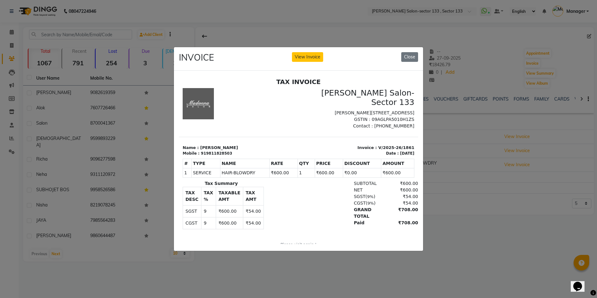
drag, startPoint x: 381, startPoint y: 117, endPoint x: 398, endPoint y: 120, distance: 17.5
click at [398, 120] on div "TAX INVOICE [PERSON_NAME][GEOGRAPHIC_DATA]-Sector 133 [PERSON_NAME][STREET_ADDR…" at bounding box center [298, 167] width 239 height 178
click at [463, 121] on ngb-modal-window "INVOICE View Invoice Close" at bounding box center [298, 149] width 597 height 298
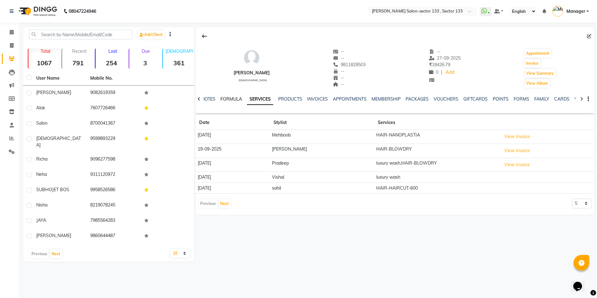
click at [225, 100] on link "FORMULA" at bounding box center [232, 99] width 22 height 6
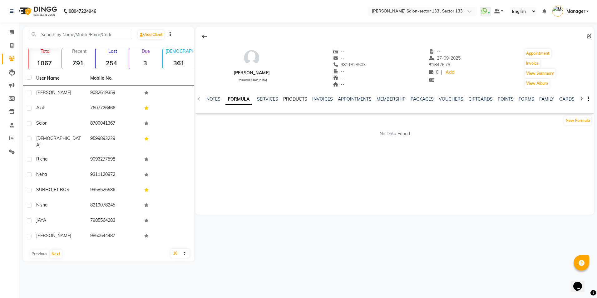
click at [291, 101] on link "PRODUCTS" at bounding box center [295, 99] width 24 height 6
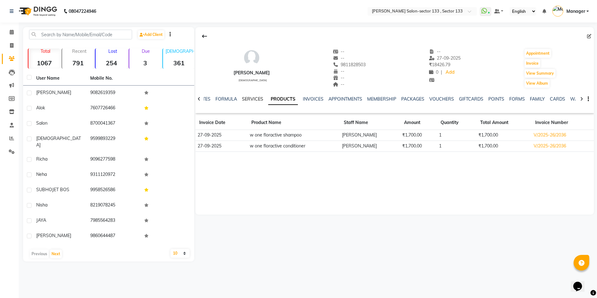
click at [244, 99] on link "SERVICES" at bounding box center [252, 99] width 21 height 6
